Goal: Information Seeking & Learning: Learn about a topic

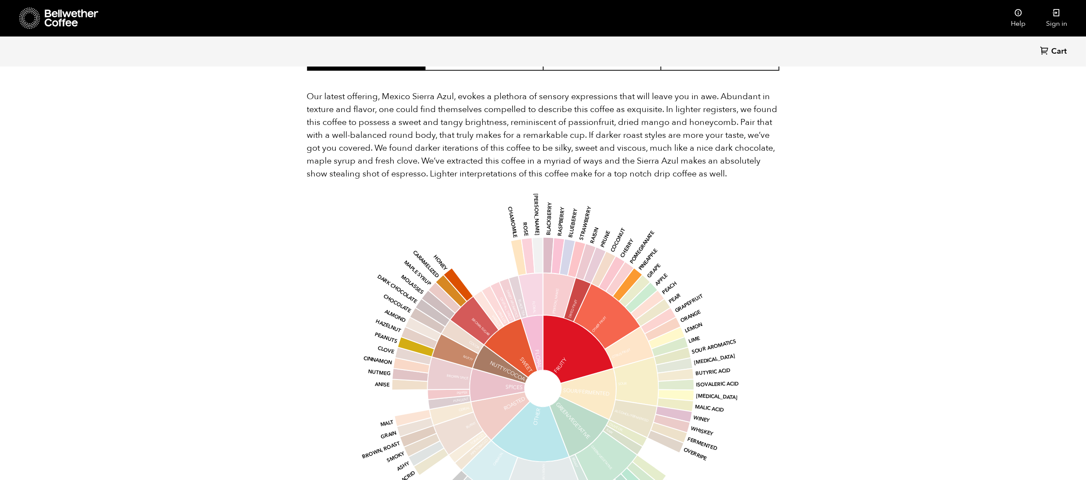
scroll to position [737, 0]
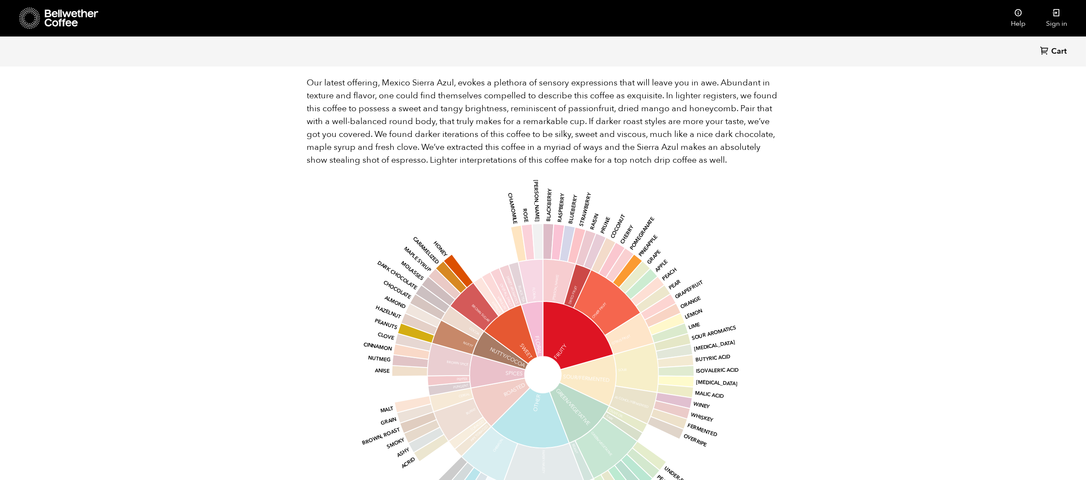
drag, startPoint x: 301, startPoint y: 180, endPoint x: 782, endPoint y: 180, distance: 480.9
click at [782, 180] on div "Back Cart (0) Item 3 of 5 Arrow Left Arrow Right item 0 item 1 item 2 item 3 it…" at bounding box center [543, 75] width 1086 height 1523
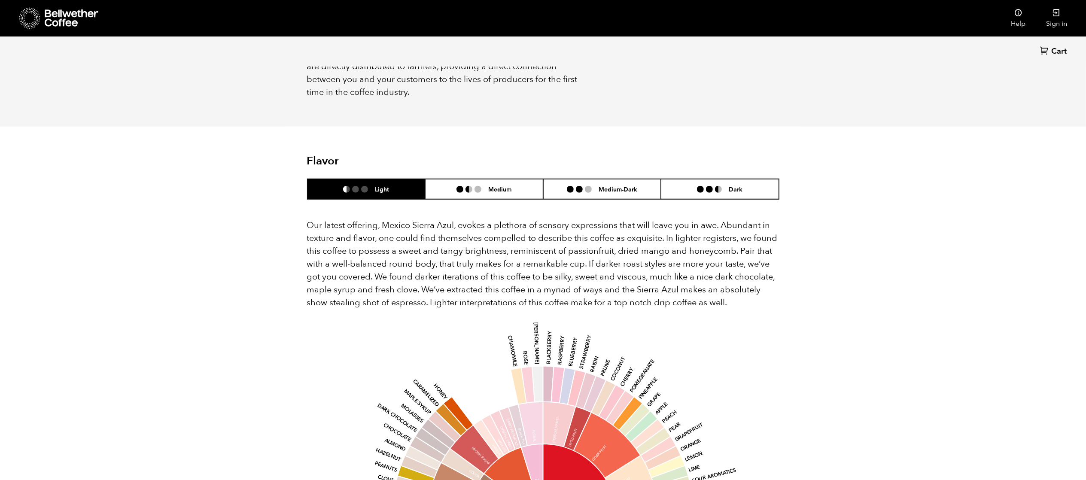
scroll to position [594, 0]
click at [902, 146] on div "Back Cart (0) Item 3 of 5 Arrow Left Arrow Right item 0 item 1 item 2 item 3 it…" at bounding box center [543, 218] width 1086 height 1523
click at [730, 179] on li "Dark" at bounding box center [720, 189] width 118 height 20
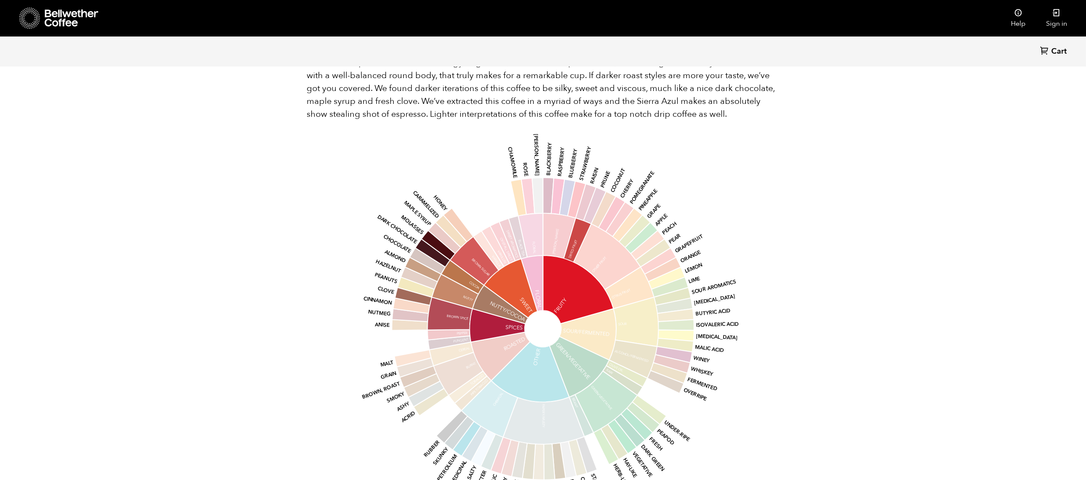
scroll to position [894, 0]
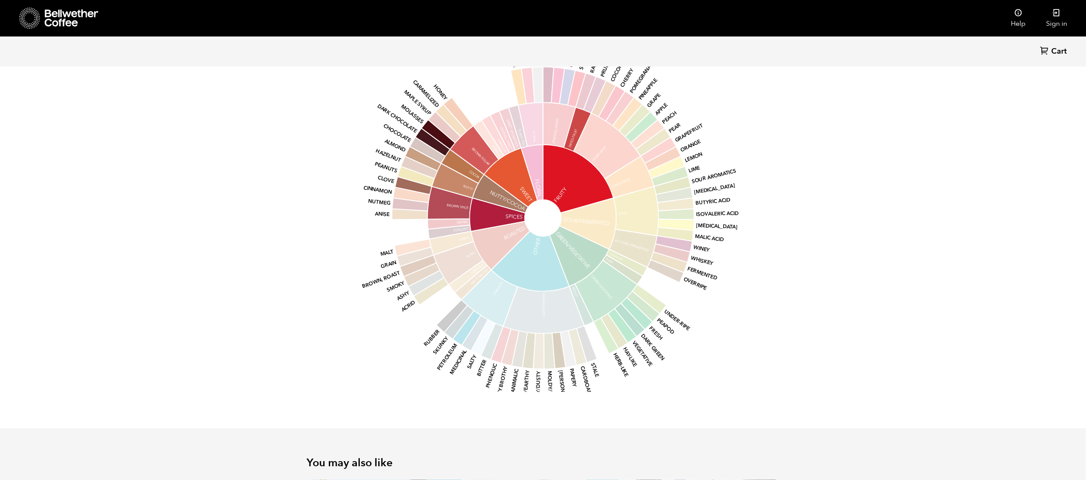
drag, startPoint x: 294, startPoint y: 261, endPoint x: 773, endPoint y: 315, distance: 481.9
click at [773, 315] on div "base Fruity Sour/Fermented Green/Vegetative Other Roasted Spices Nutty/Cocoa Sw…" at bounding box center [543, 209] width 472 height 365
drag, startPoint x: 678, startPoint y: 383, endPoint x: 421, endPoint y: 163, distance: 338.4
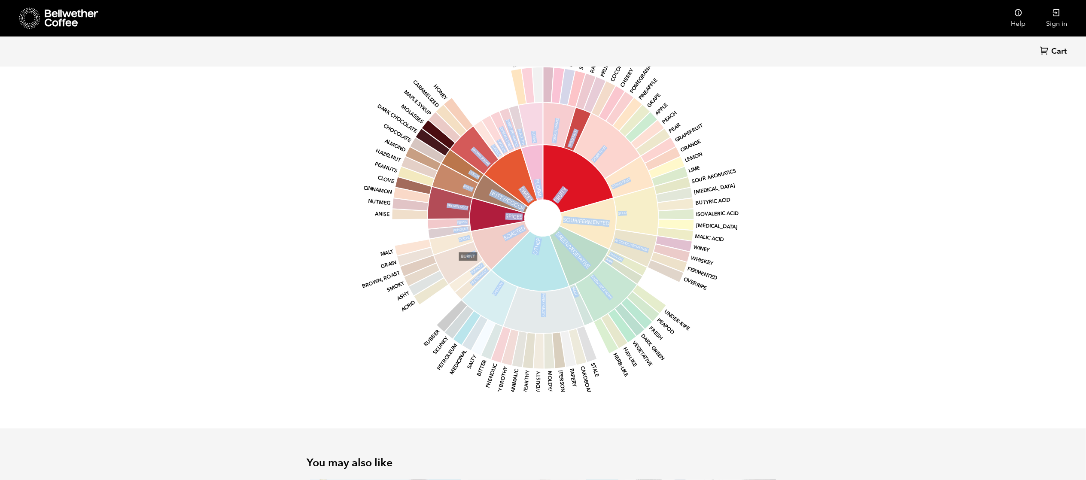
click at [425, 162] on section "Flavor Light Medium Medium-Dark Dark Our latest offering, Mexico Sierra Azul, e…" at bounding box center [543, 127] width 515 height 601
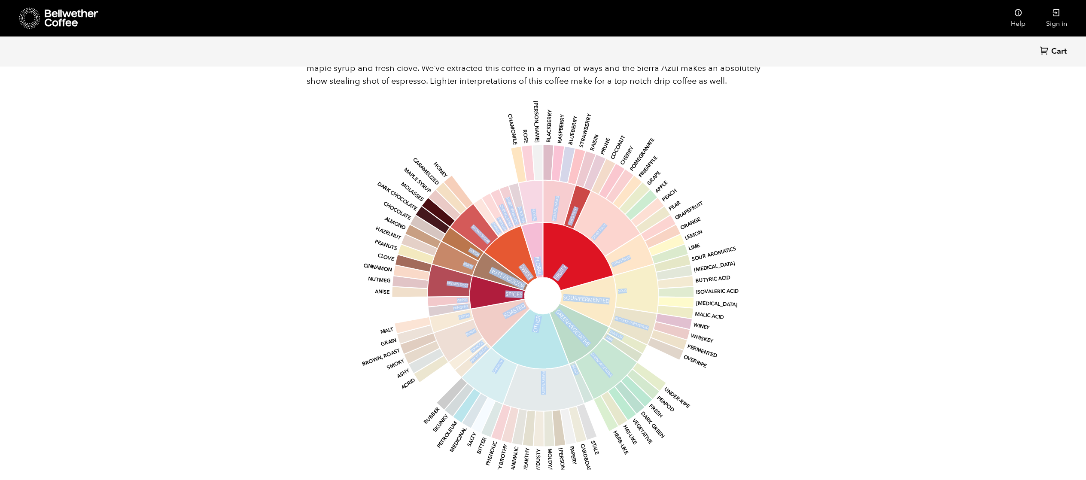
scroll to position [844, 0]
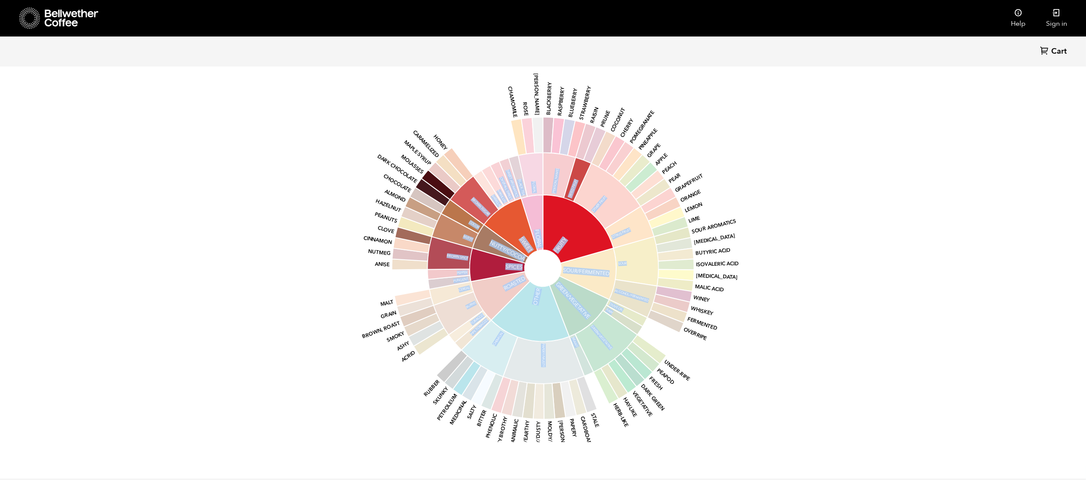
drag, startPoint x: 310, startPoint y: 262, endPoint x: 567, endPoint y: 405, distance: 293.9
copy div "Lorem ipsu dolors Amet Consec Adip el s doeiu temporincid ut Laboree, Dolore ma…"
